Goal: Task Accomplishment & Management: Complete application form

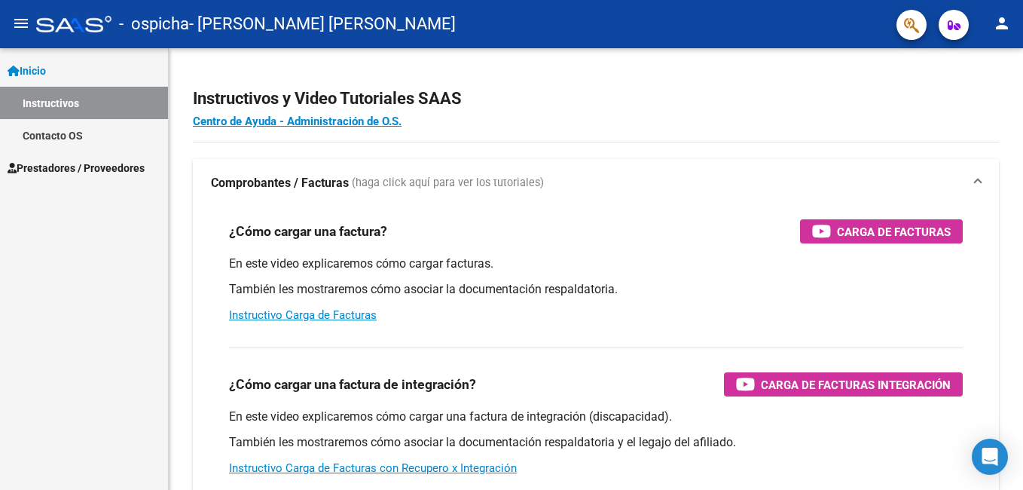
click at [34, 67] on span "Inicio" at bounding box center [27, 71] width 38 height 17
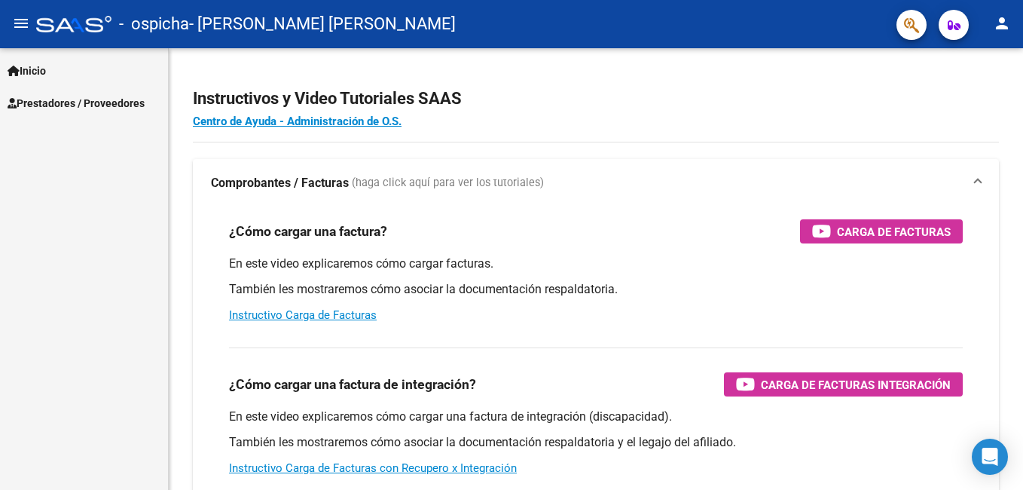
click at [34, 96] on span "Prestadores / Proveedores" at bounding box center [76, 103] width 137 height 17
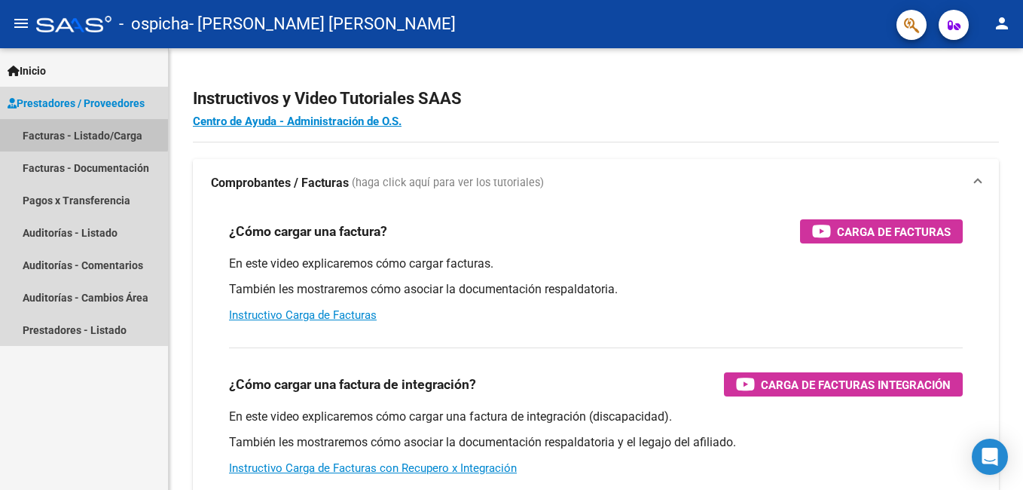
click at [35, 130] on link "Facturas - Listado/Carga" at bounding box center [84, 135] width 168 height 32
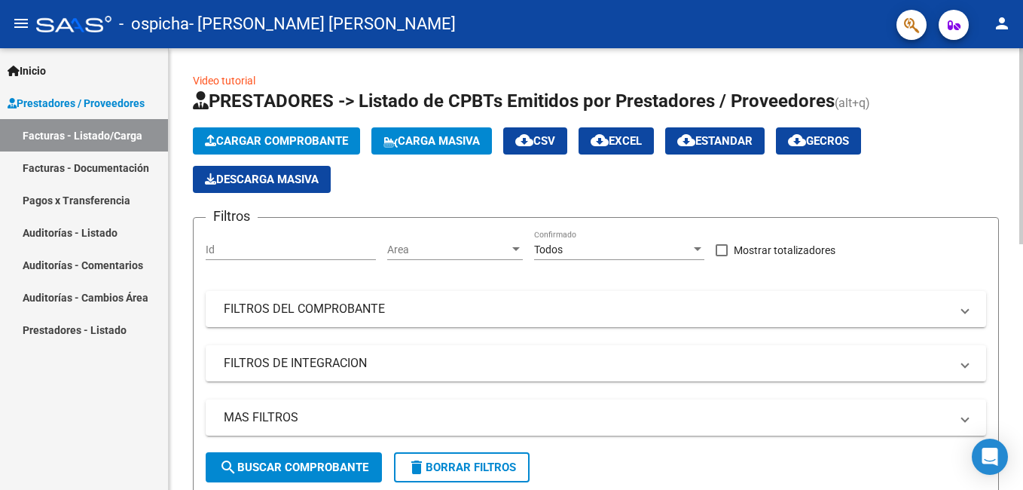
click at [270, 143] on span "Cargar Comprobante" at bounding box center [276, 141] width 143 height 14
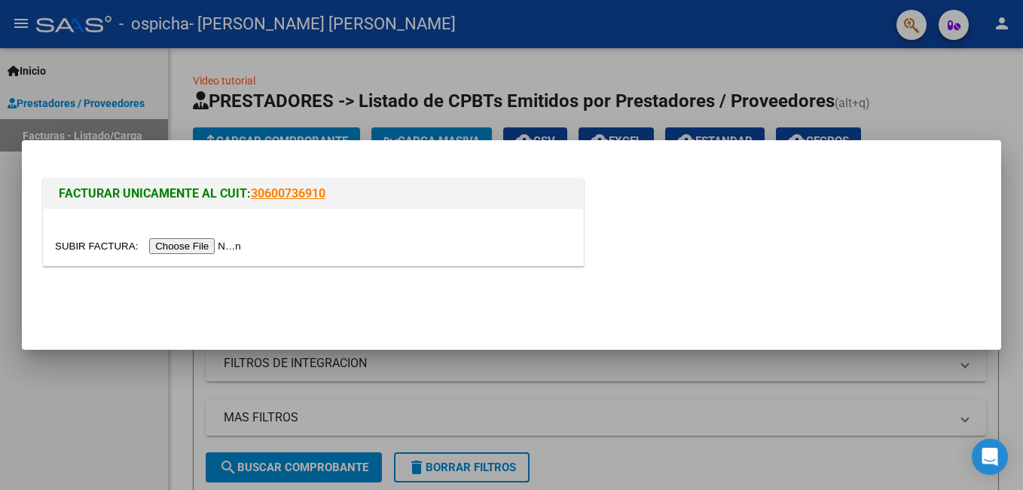
click at [191, 243] on input "file" at bounding box center [150, 246] width 191 height 16
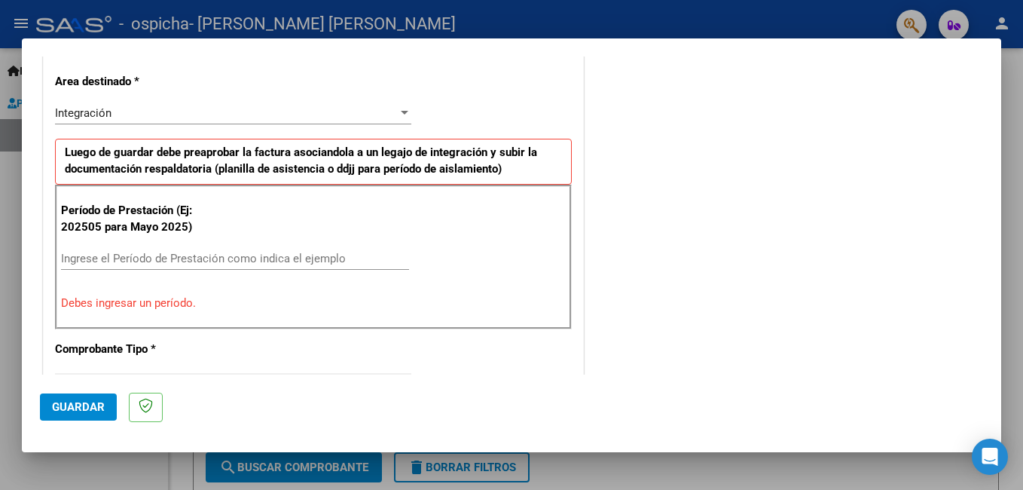
scroll to position [346, 0]
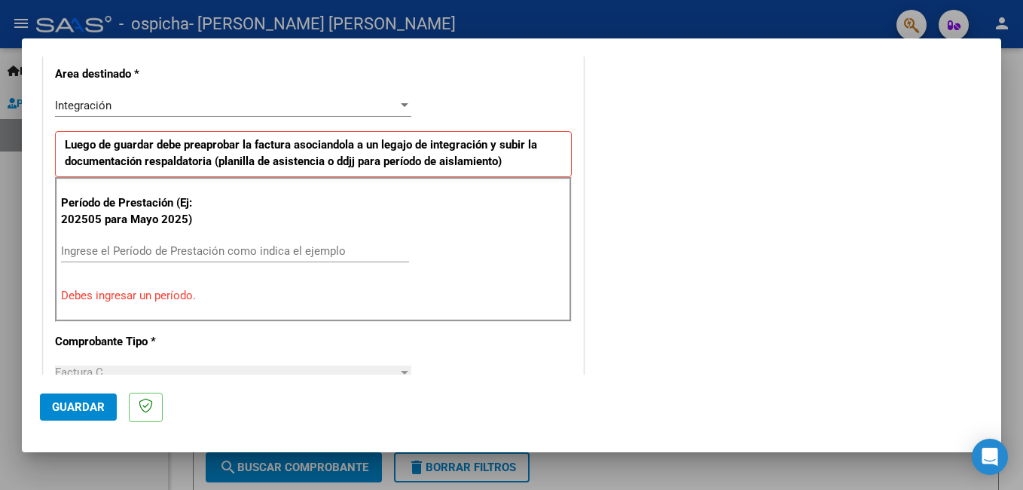
click at [158, 253] on input "Ingrese el Período de Prestación como indica el ejemplo" at bounding box center [235, 251] width 348 height 14
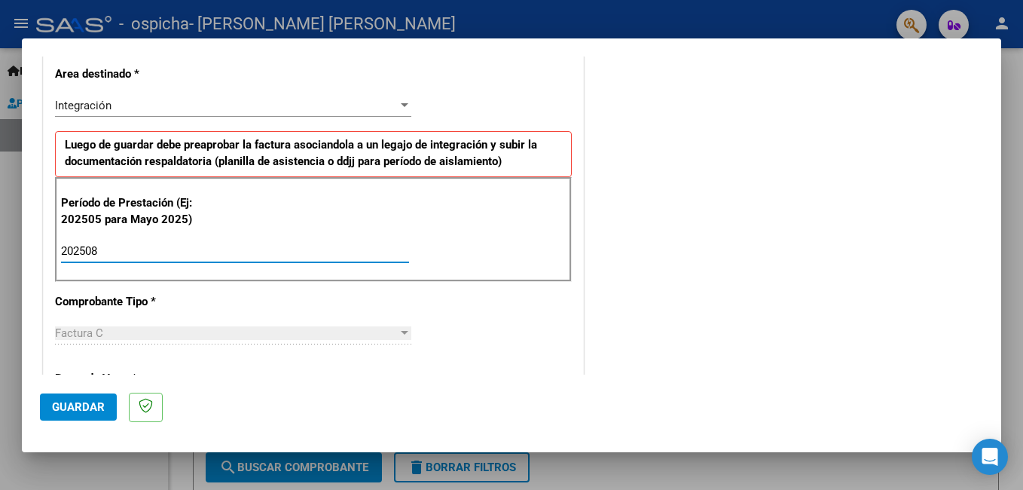
type input "202508"
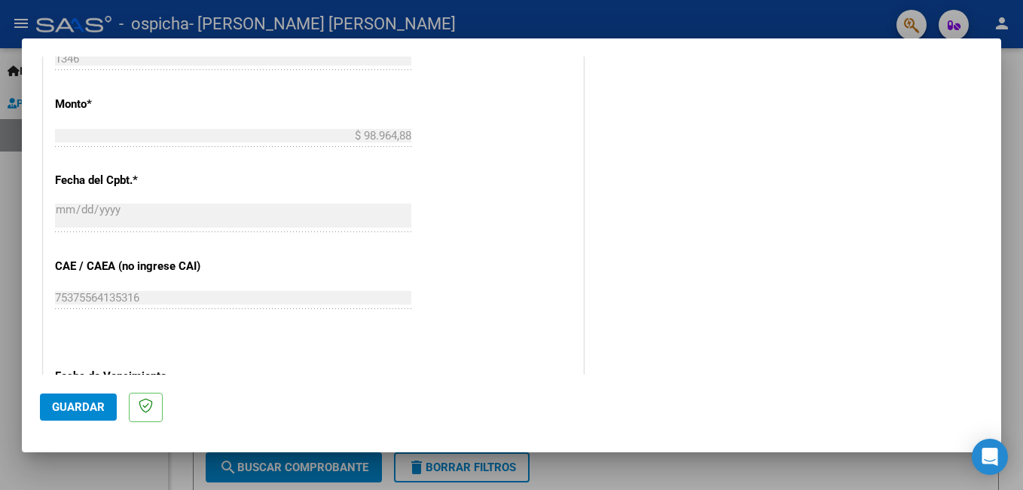
scroll to position [955, 0]
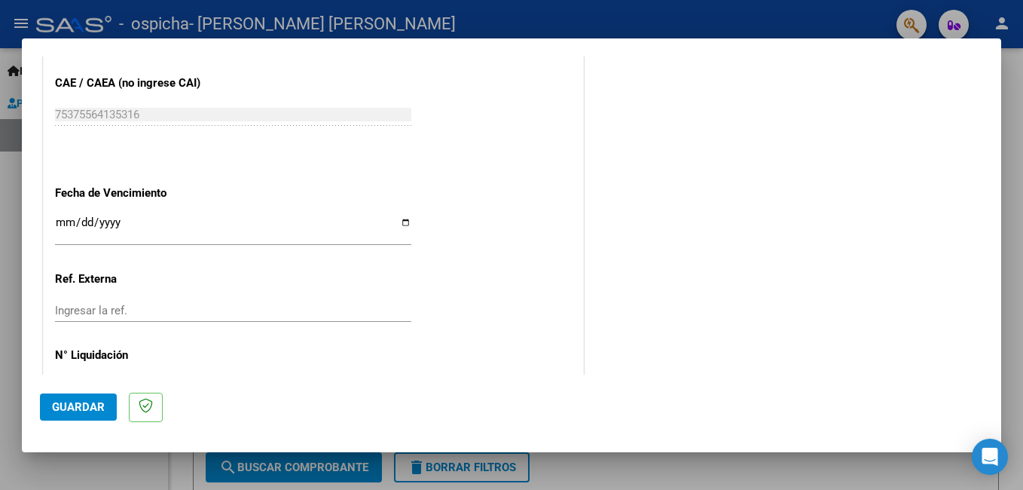
click at [63, 220] on input "Ingresar la fecha" at bounding box center [233, 228] width 356 height 24
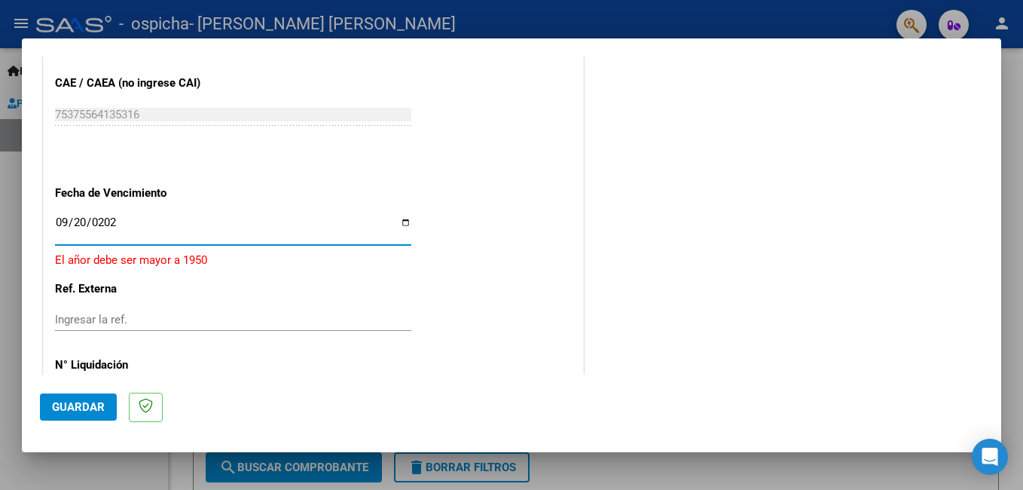
type input "[DATE]"
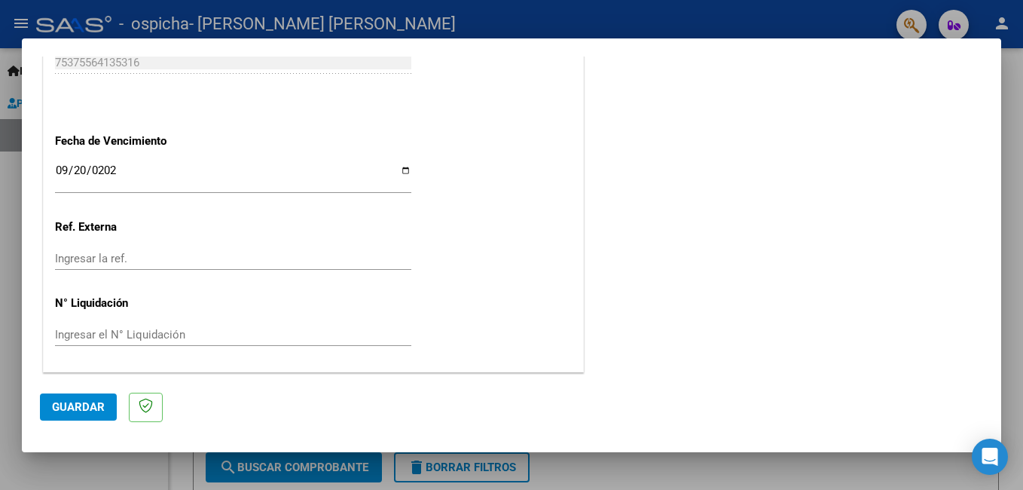
scroll to position [769, 0]
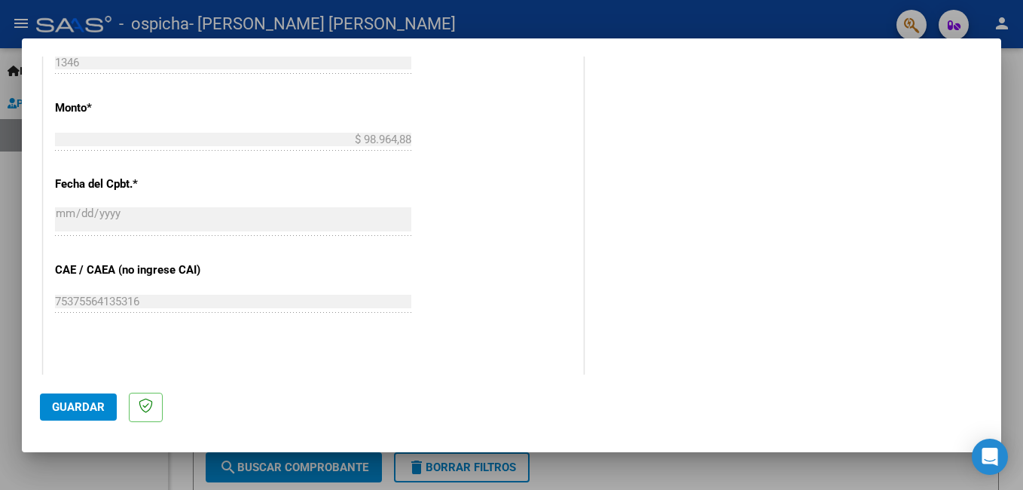
click at [84, 402] on span "Guardar" at bounding box center [78, 407] width 53 height 14
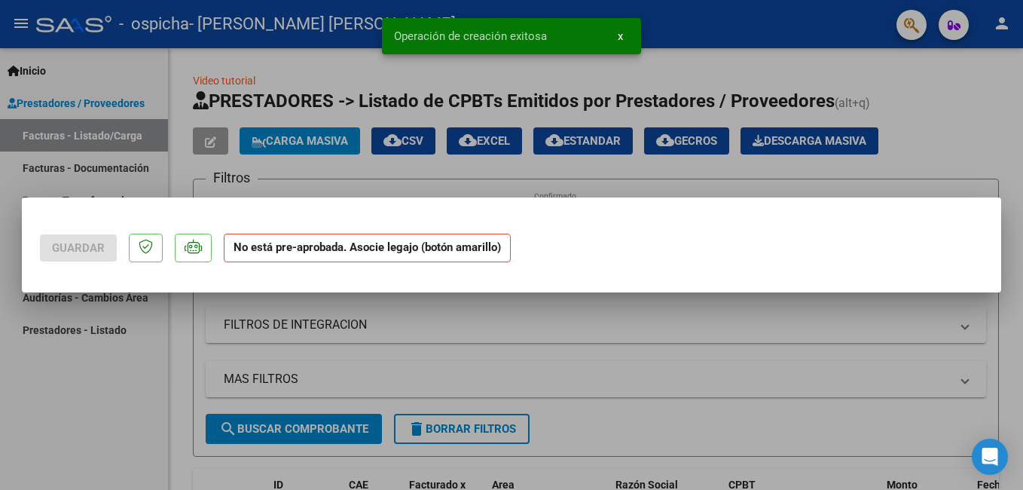
scroll to position [0, 0]
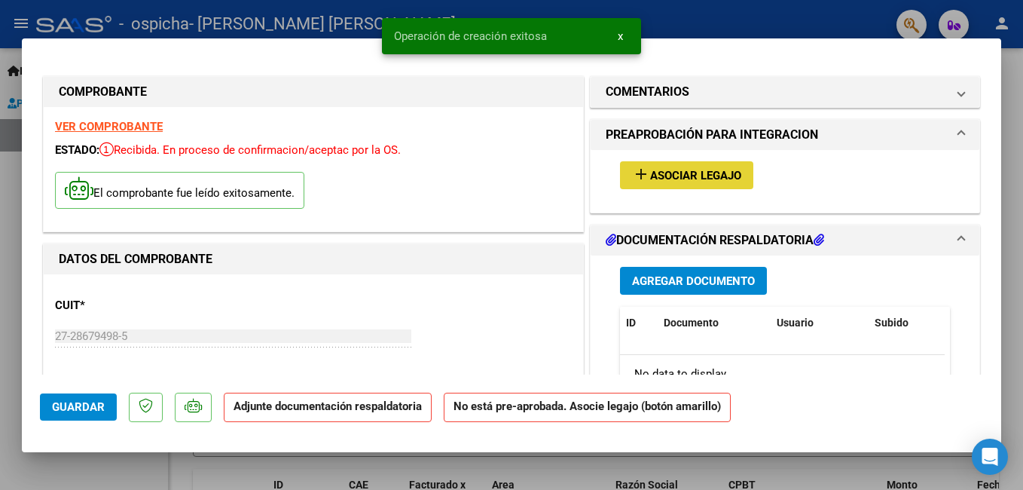
click at [697, 167] on button "add Asociar Legajo" at bounding box center [686, 175] width 133 height 28
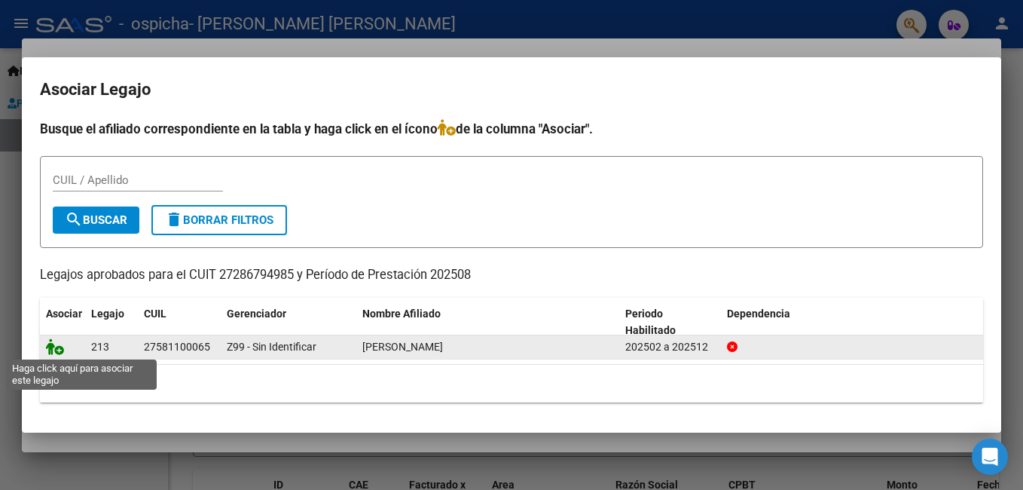
click at [55, 348] on icon at bounding box center [55, 346] width 18 height 17
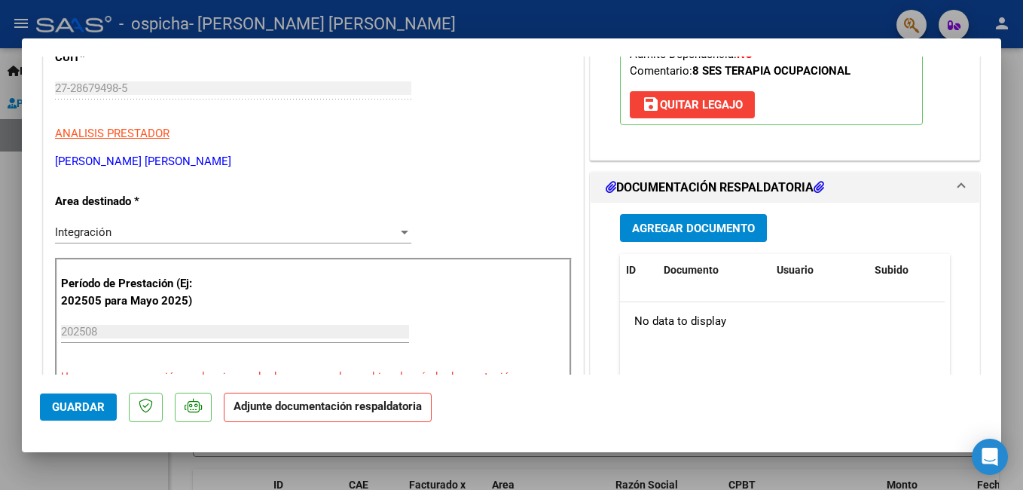
scroll to position [262, 0]
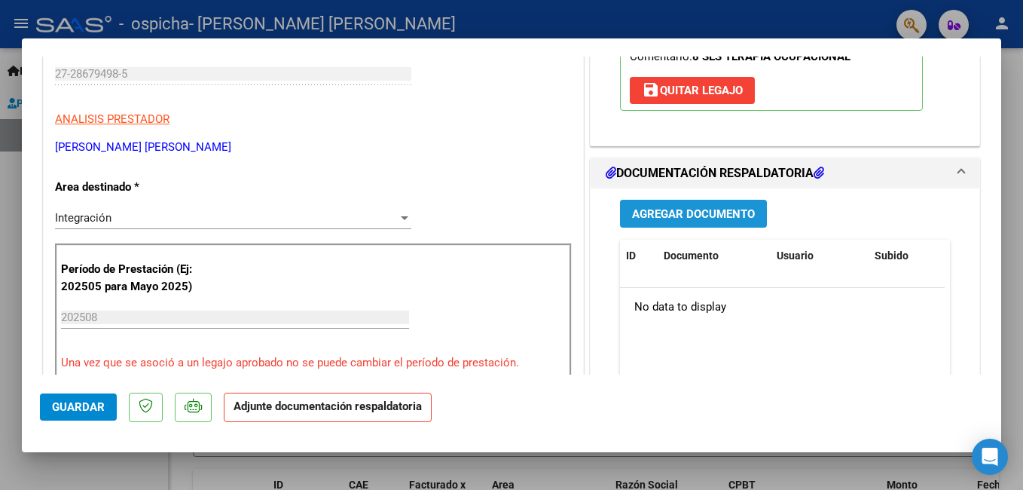
click at [659, 209] on span "Agregar Documento" at bounding box center [693, 214] width 123 height 14
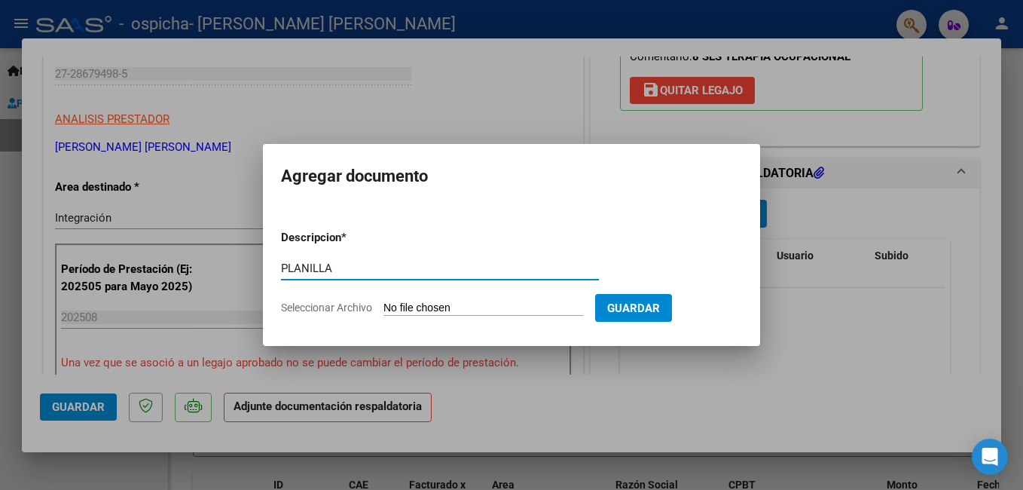
type input "PLANILLA"
click at [404, 304] on input "Seleccionar Archivo" at bounding box center [484, 308] width 200 height 14
click at [356, 308] on span "Seleccionar Archivo" at bounding box center [326, 307] width 91 height 12
click at [384, 308] on input "Seleccionar Archivo" at bounding box center [484, 308] width 200 height 14
type input "C:\fakepath\Planilla [PERSON_NAME] (2).pdf"
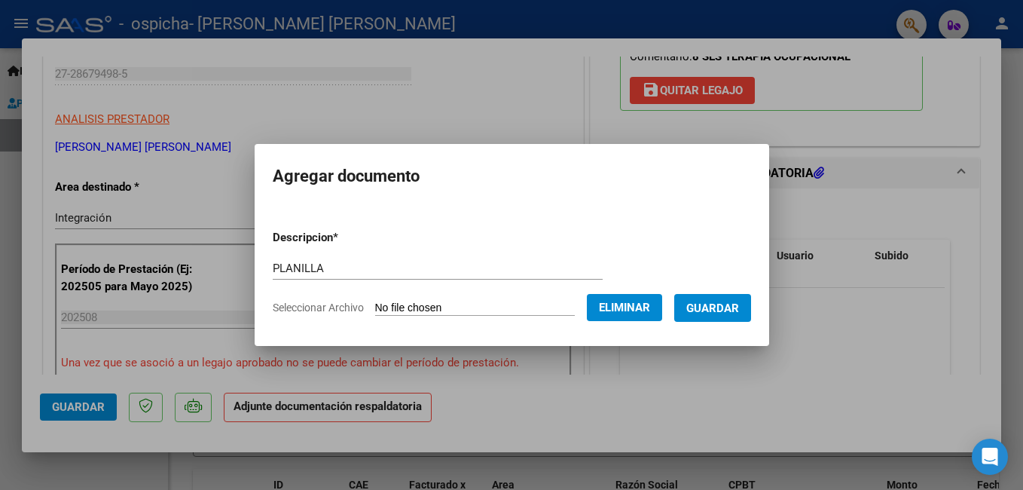
click at [701, 304] on button "Guardar" at bounding box center [712, 308] width 77 height 28
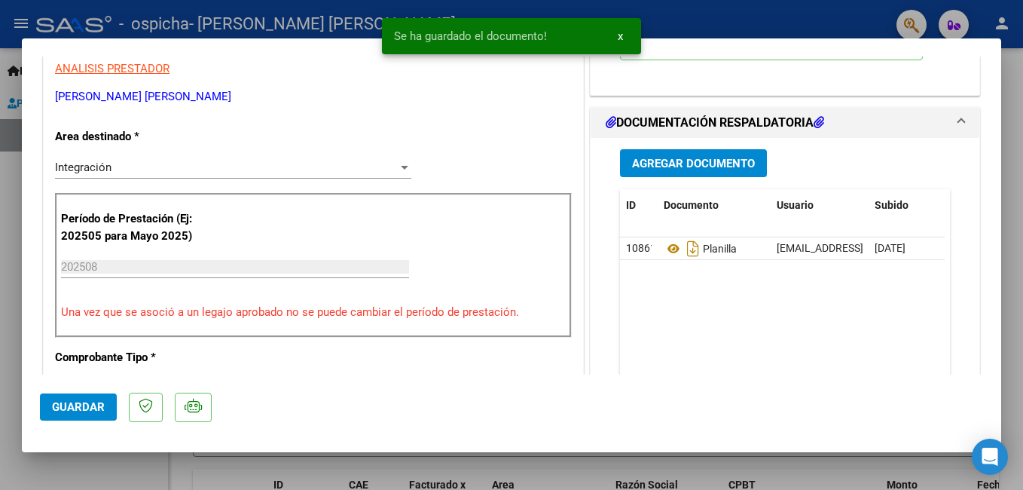
scroll to position [316, 0]
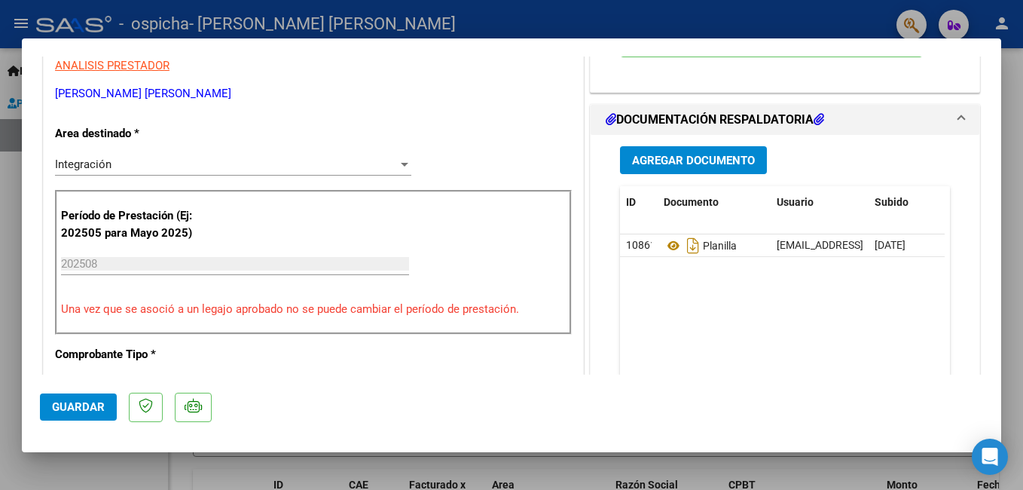
click at [644, 158] on span "Agregar Documento" at bounding box center [693, 161] width 123 height 14
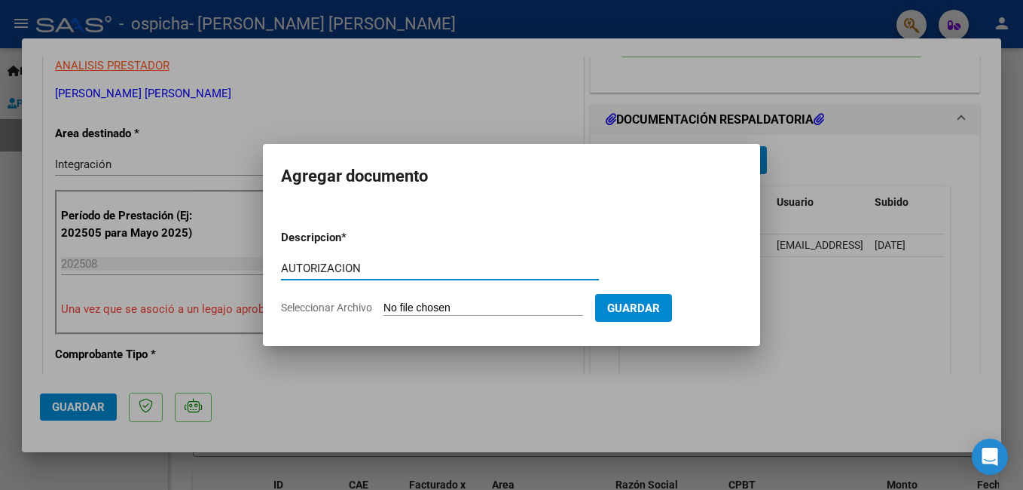
type input "AUTORIZACION"
click at [336, 303] on span "Seleccionar Archivo" at bounding box center [326, 307] width 91 height 12
click at [384, 303] on input "Seleccionar Archivo" at bounding box center [484, 308] width 200 height 14
type input "C:\fakepath\autorizacion [PERSON_NAME].pdf"
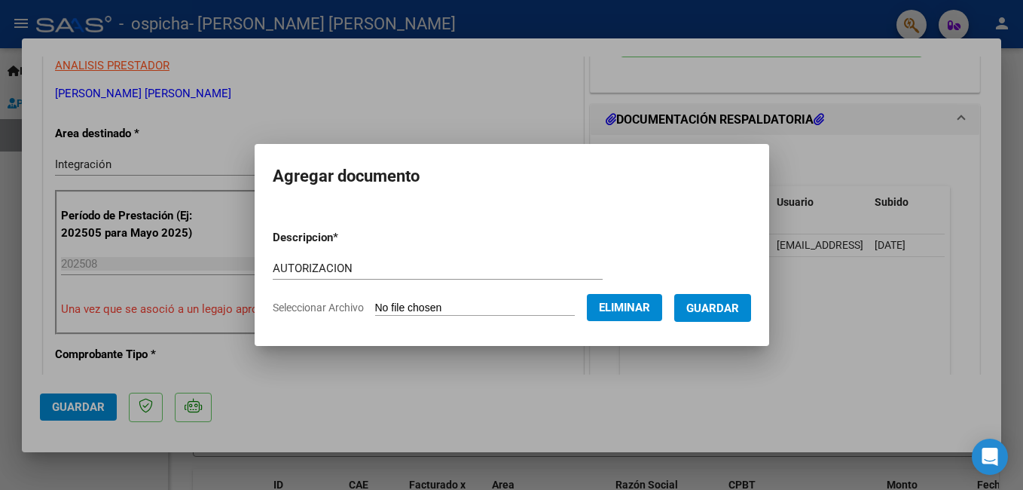
click at [722, 304] on span "Guardar" at bounding box center [712, 308] width 53 height 14
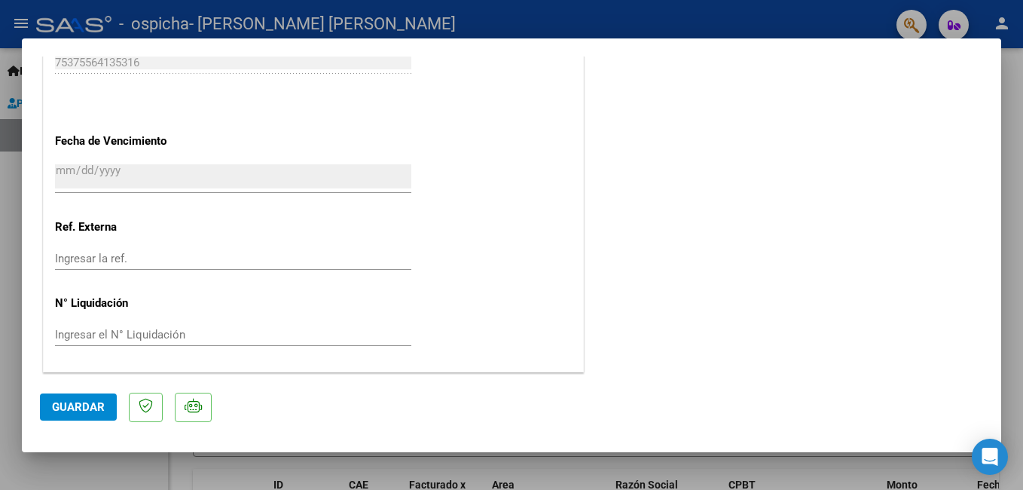
scroll to position [0, 0]
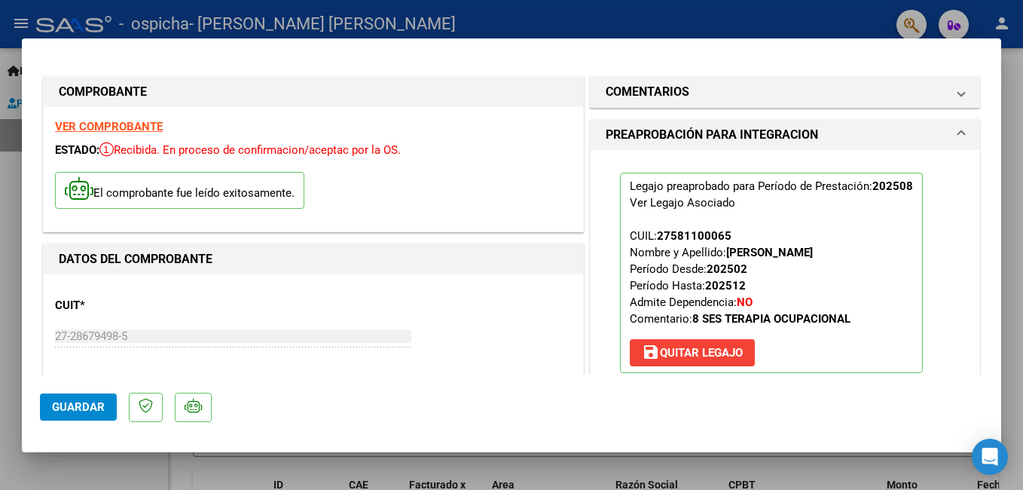
click at [97, 404] on span "Guardar" at bounding box center [78, 407] width 53 height 14
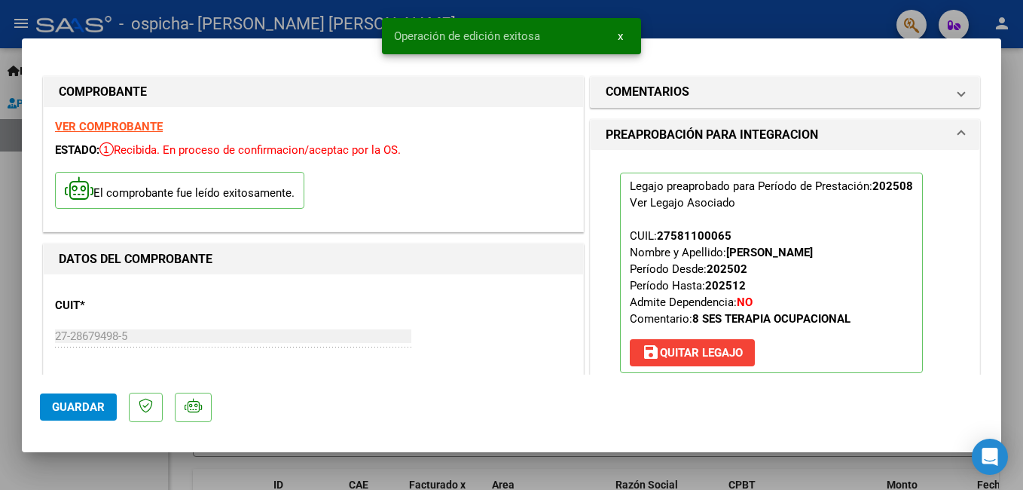
click at [1009, 202] on div at bounding box center [511, 245] width 1023 height 490
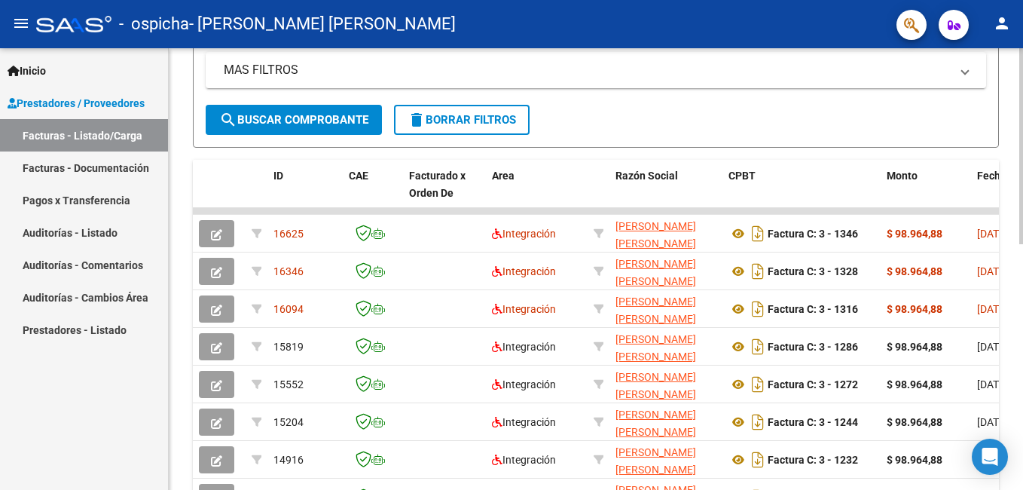
scroll to position [358, 0]
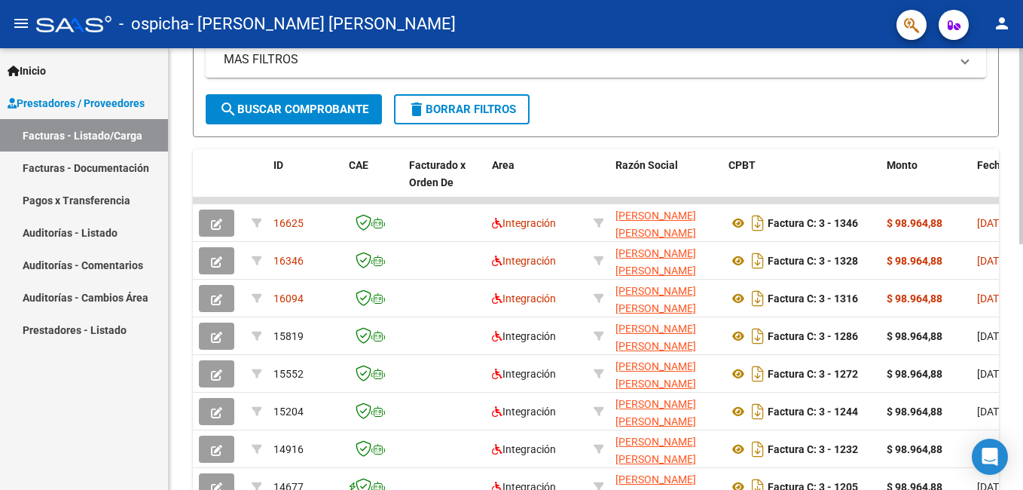
click at [1022, 301] on html "menu - ospicha - [PERSON_NAME] [PERSON_NAME] person Inicio Instructivos Contact…" at bounding box center [511, 245] width 1023 height 490
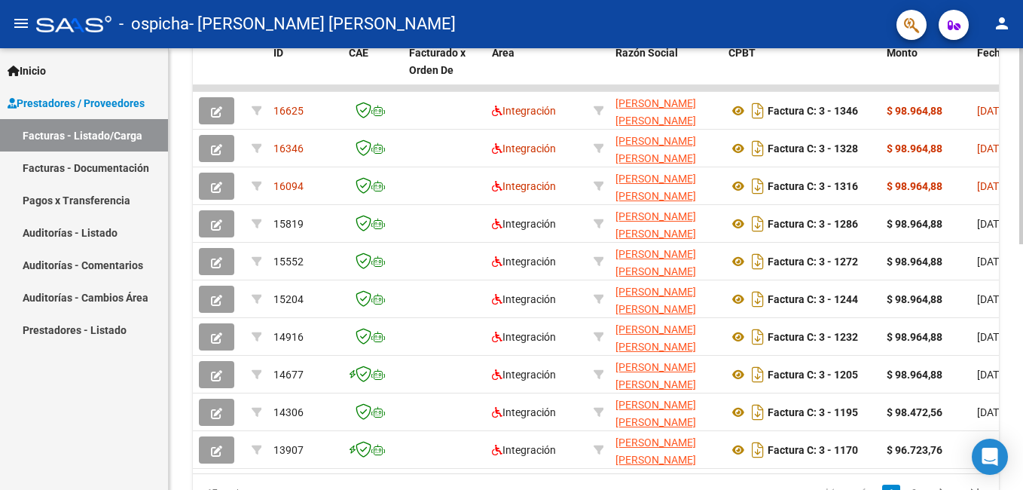
scroll to position [470, 0]
click at [1022, 431] on html "menu - ospicha - [PERSON_NAME] [PERSON_NAME] person Inicio Instructivos Contact…" at bounding box center [511, 245] width 1023 height 490
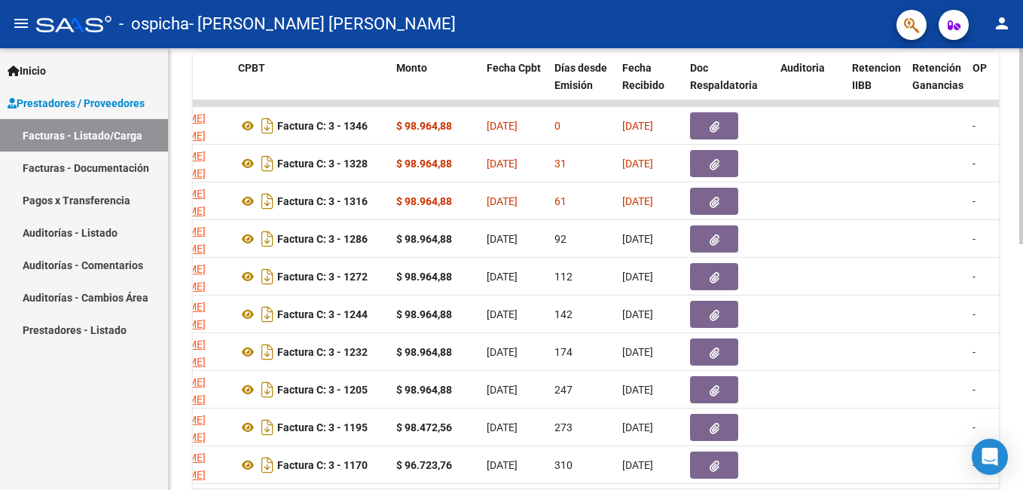
scroll to position [489, 0]
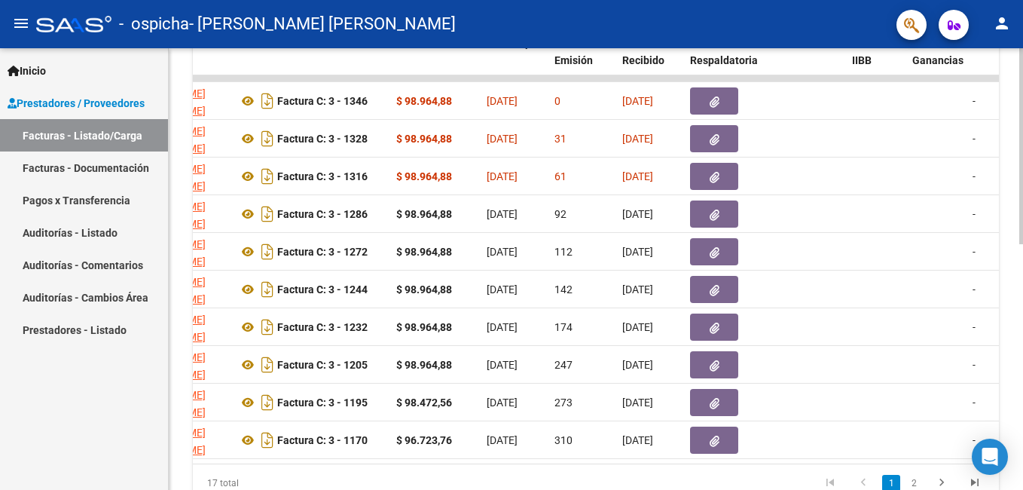
click at [1022, 332] on html "menu - ospicha - [PERSON_NAME] [PERSON_NAME] person Inicio Instructivos Contact…" at bounding box center [511, 245] width 1023 height 490
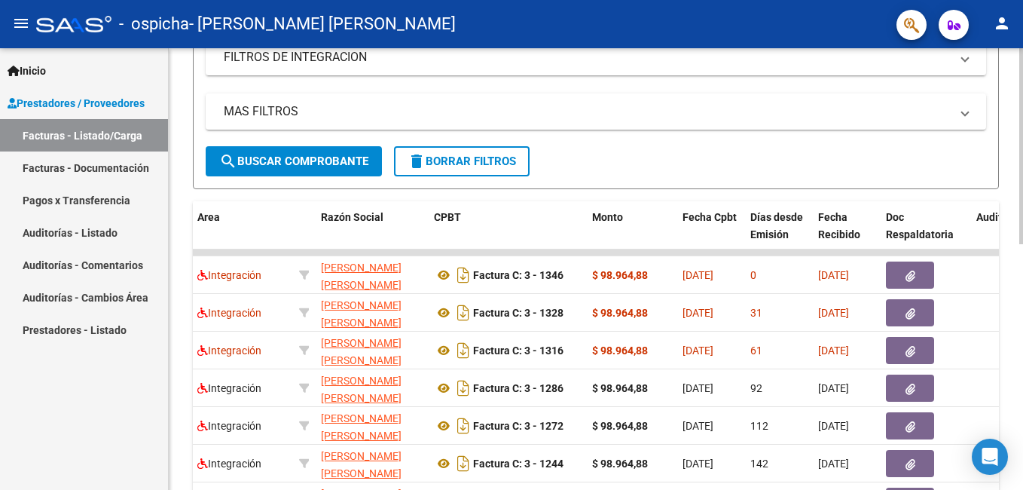
scroll to position [241, 0]
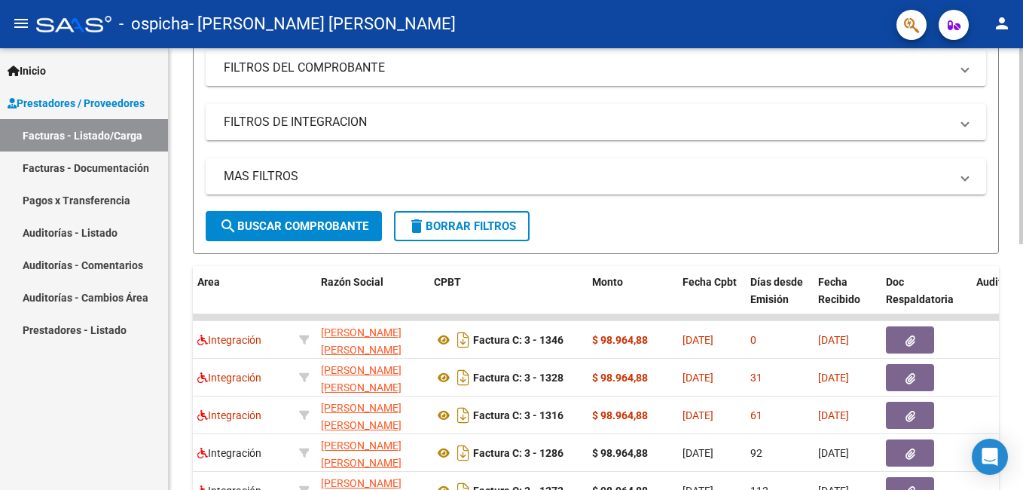
click at [1019, 231] on div "Video tutorial PRESTADORES -> Listado de CPBTs Emitidos por Prestadores / Prove…" at bounding box center [598, 298] width 858 height 982
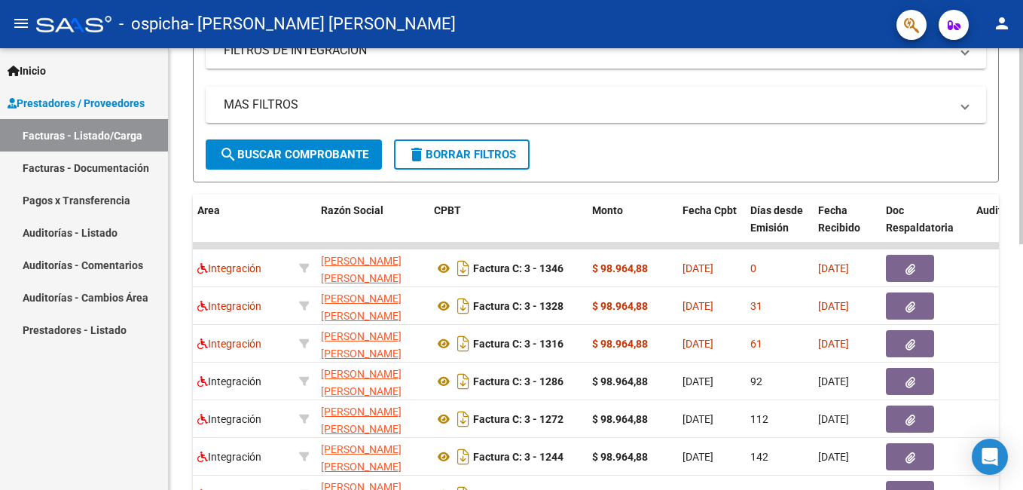
scroll to position [54, 0]
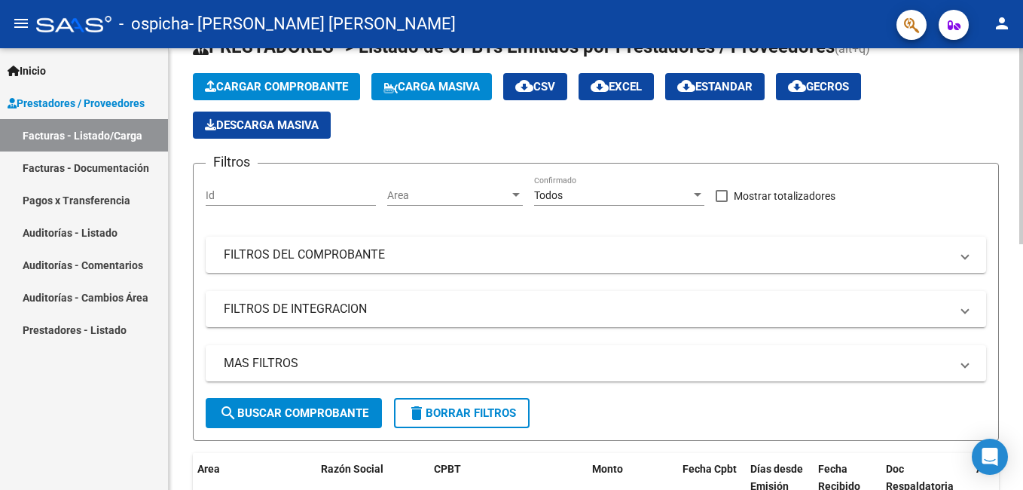
click at [1021, 100] on div at bounding box center [1021, 171] width 4 height 196
